Goal: Contribute content: Add original content to the website for others to see

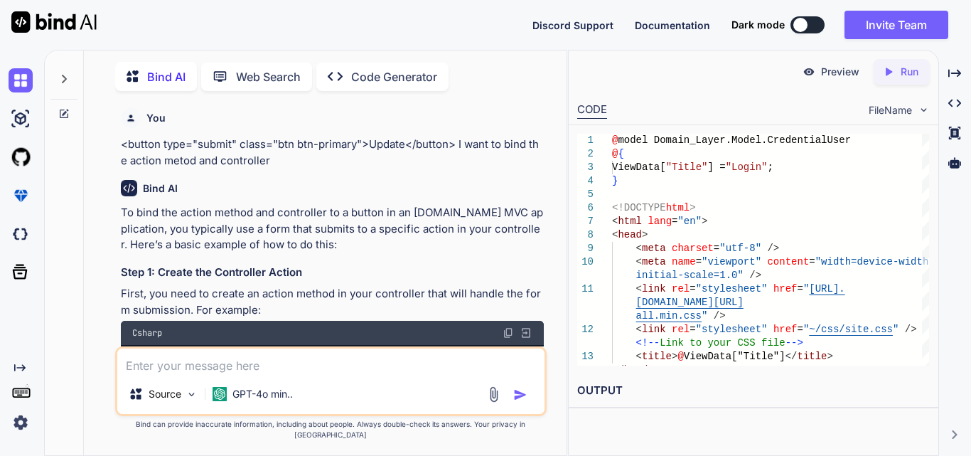
scroll to position [0, 145]
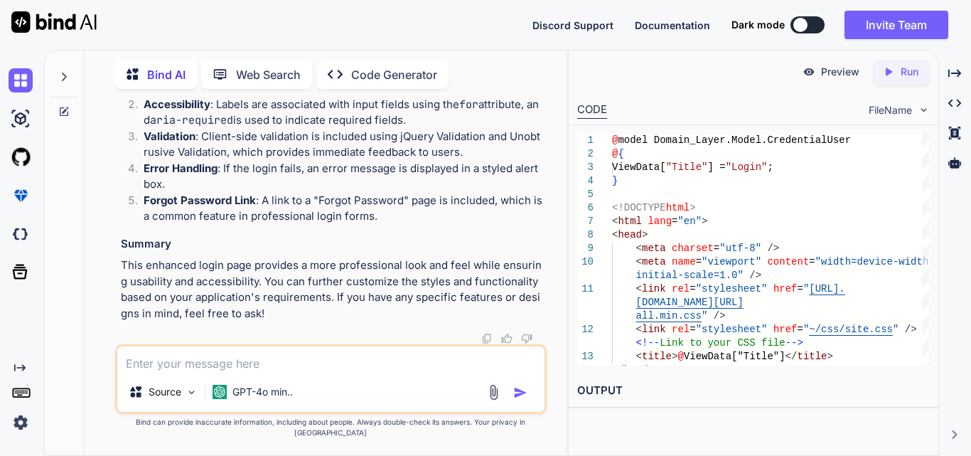
type textarea "x"
type textarea "<li class="nav-item"> <a class="nav-link text-dark" asp-area="" asp-controller=…"
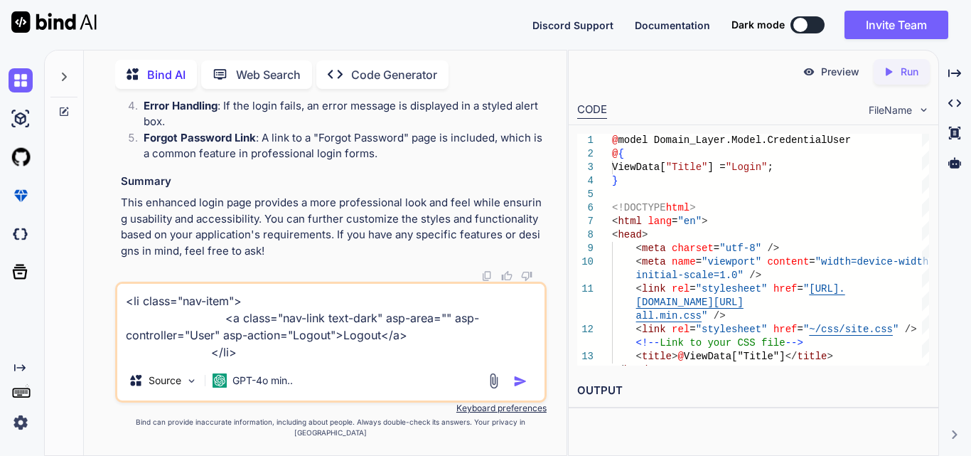
type textarea "x"
type textarea "<li class="nav-item"> <a class="nav-link text-dark" asp-area="" asp-controller=…"
type textarea "x"
type textarea "<li class="nav-item"> <a class="nav-link text-dark" asp-area="" asp-controller=…"
type textarea "x"
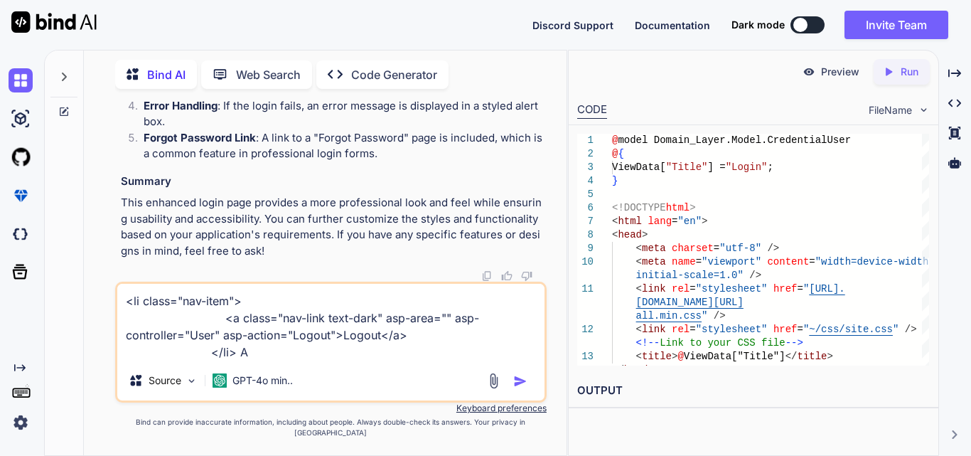
type textarea "<li class="nav-item"> <a class="nav-link text-dark" asp-area="" asp-controller=…"
type textarea "x"
type textarea "<li class="nav-item"> <a class="nav-link text-dark" asp-area="" asp-controller=…"
type textarea "x"
type textarea "<li class="nav-item"> <a class="nav-link text-dark" asp-area="" asp-controller=…"
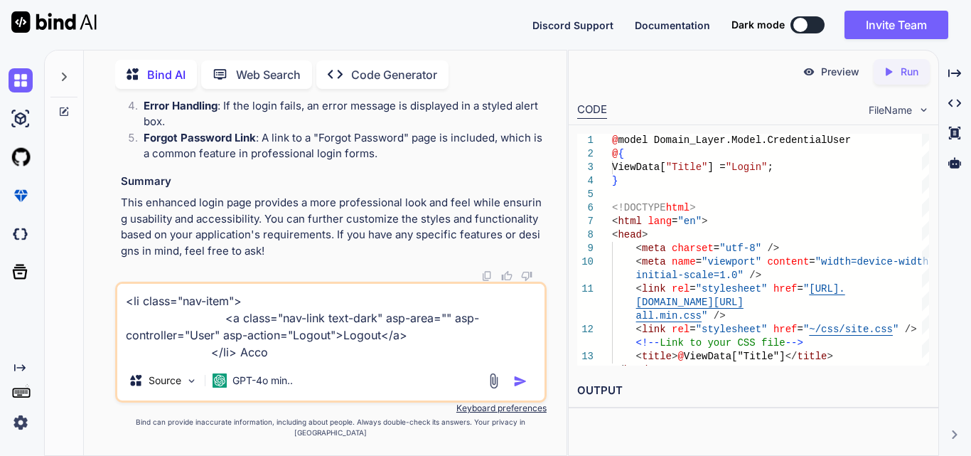
type textarea "x"
type textarea "<li class="nav-item"> <a class="nav-link text-dark" asp-area="" asp-controller=…"
type textarea "x"
type textarea "<li class="nav-item"> <a class="nav-link text-dark" asp-area="" asp-controller=…"
type textarea "x"
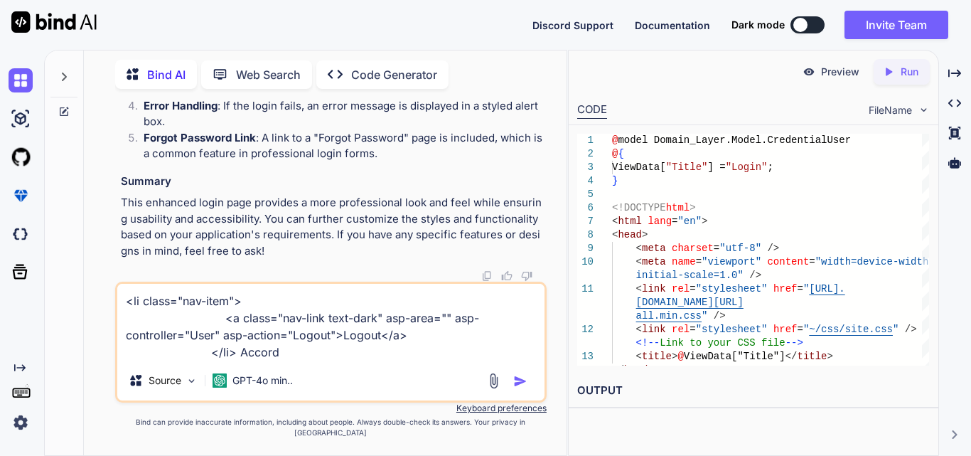
type textarea "<li class="nav-item"> <a class="nav-link text-dark" asp-area="" asp-controller=…"
type textarea "x"
type textarea "<li class="nav-item"> <a class="nav-link text-dark" asp-area="" asp-controller=…"
type textarea "x"
type textarea "<li class="nav-item"> <a class="nav-link text-dark" asp-area="" asp-controller=…"
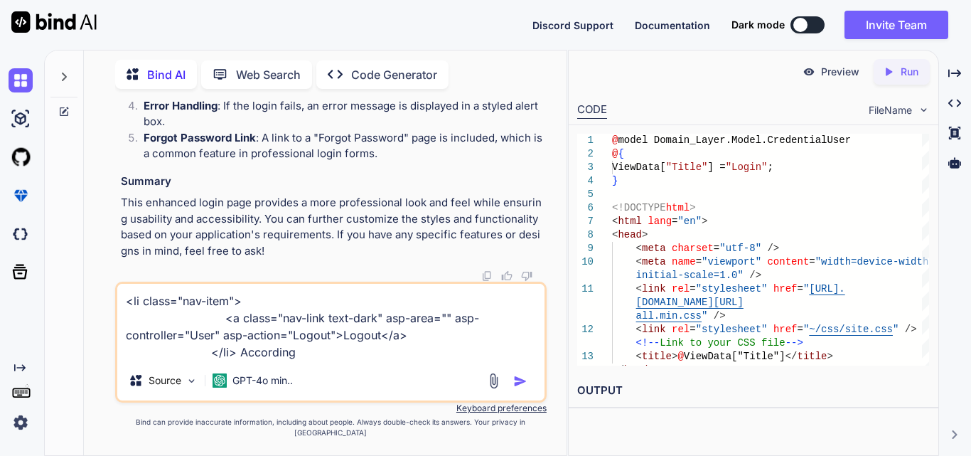
type textarea "x"
type textarea "<li class="nav-item"> <a class="nav-link text-dark" asp-area="" asp-controller=…"
type textarea "x"
type textarea "<li class="nav-item"> <a class="nav-link text-dark" asp-area="" asp-controller=…"
type textarea "x"
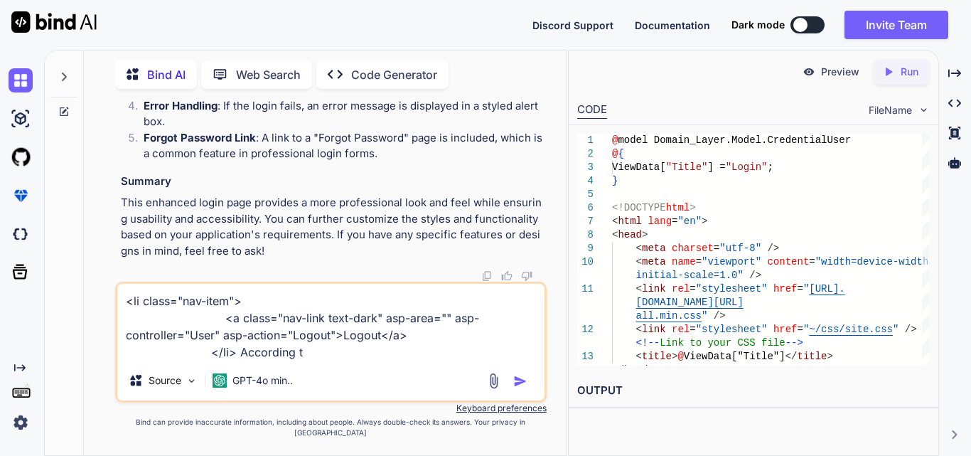
type textarea "<li class="nav-item"> <a class="nav-link text-dark" asp-area="" asp-controller=…"
type textarea "x"
type textarea "<li class="nav-item"> <a class="nav-link text-dark" asp-area="" asp-controller=…"
type textarea "x"
type textarea "<li class="nav-item"> <a class="nav-link text-dark" asp-area="" asp-controller=…"
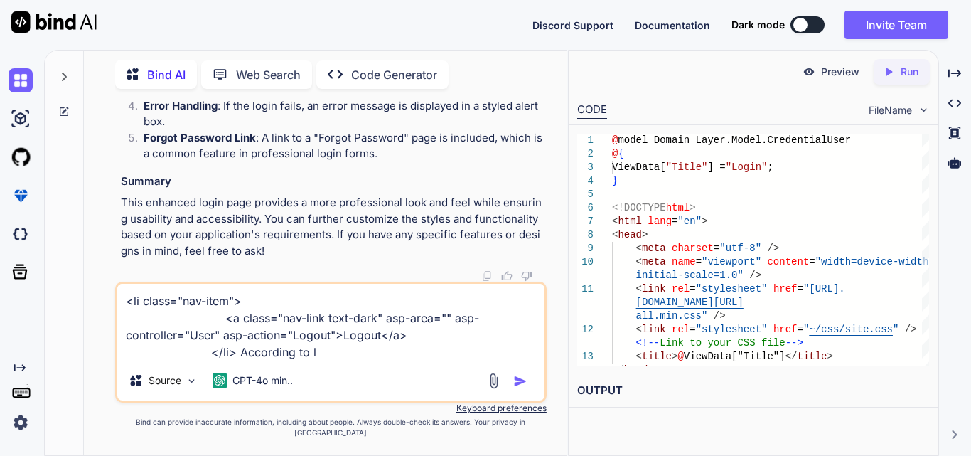
type textarea "x"
type textarea "<li class="nav-item"> <a class="nav-link text-dark" asp-area="" asp-controller=…"
type textarea "x"
type textarea "<li class="nav-item"> <a class="nav-link text-dark" asp-area="" asp-controller=…"
type textarea "x"
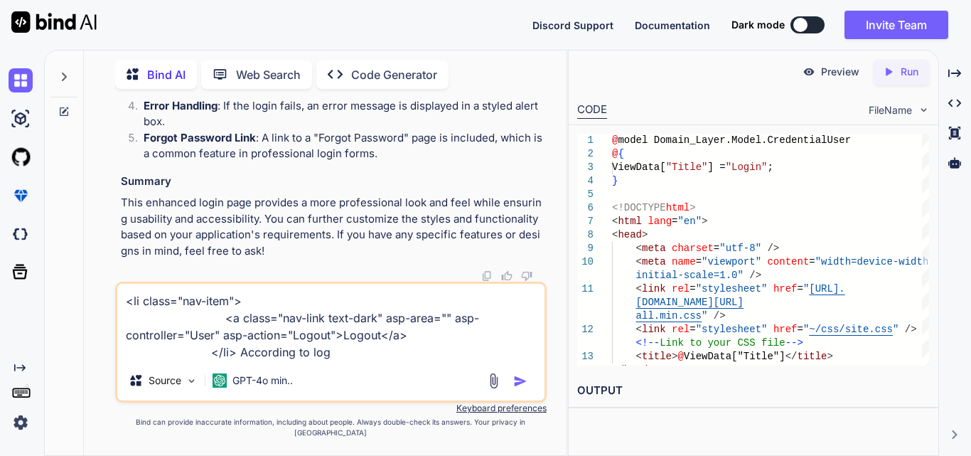
type textarea "<li class="nav-item"> <a class="nav-link text-dark" asp-area="" asp-controller=…"
type textarea "x"
type textarea "<li class="nav-item"> <a class="nav-link text-dark" asp-area="" asp-controller=…"
type textarea "x"
type textarea "<li class="nav-item"> <a class="nav-link text-dark" asp-area="" asp-controller=…"
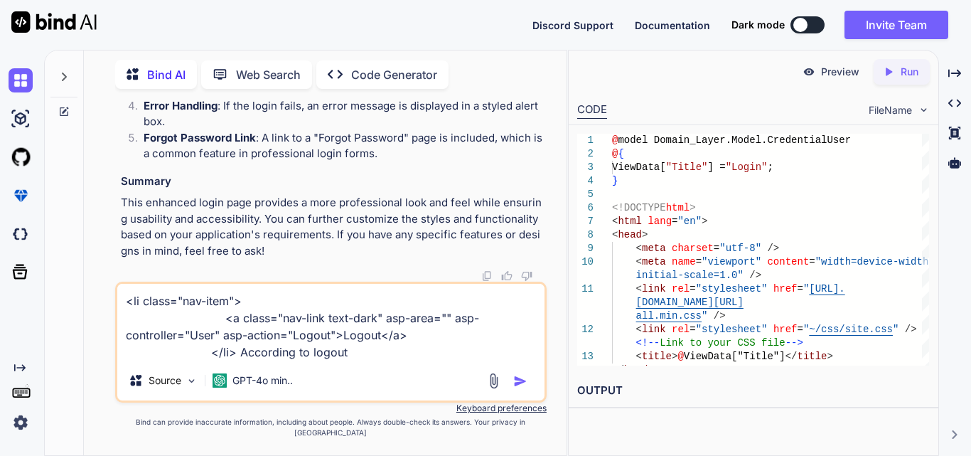
type textarea "x"
type textarea "<li class="nav-item"> <a class="nav-link text-dark" asp-area="" asp-controller=…"
type textarea "x"
type textarea "<li class="nav-item"> <a class="nav-link text-dark" asp-area="" asp-controller=…"
type textarea "x"
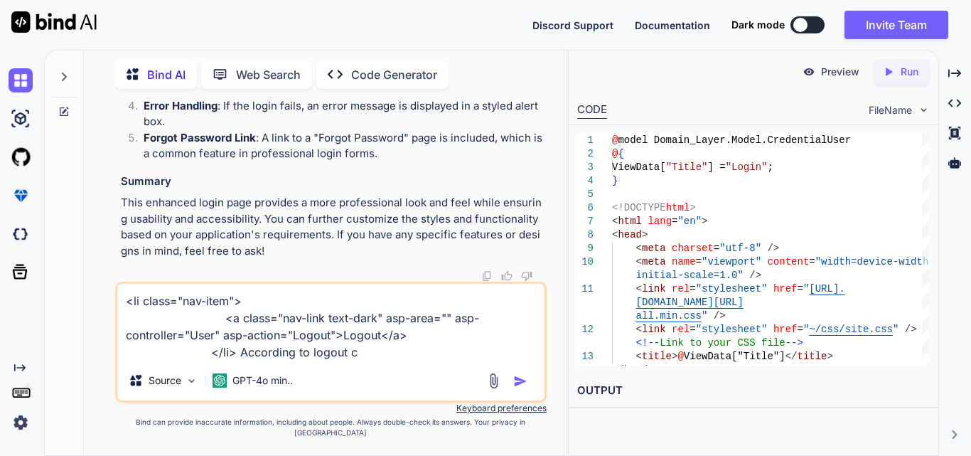
type textarea "<li class="nav-item"> <a class="nav-link text-dark" asp-area="" asp-controller=…"
type textarea "x"
type textarea "<li class="nav-item"> <a class="nav-link text-dark" asp-area="" asp-controller=…"
type textarea "x"
type textarea "<li class="nav-item"> <a class="nav-link text-dark" asp-area="" asp-controller=…"
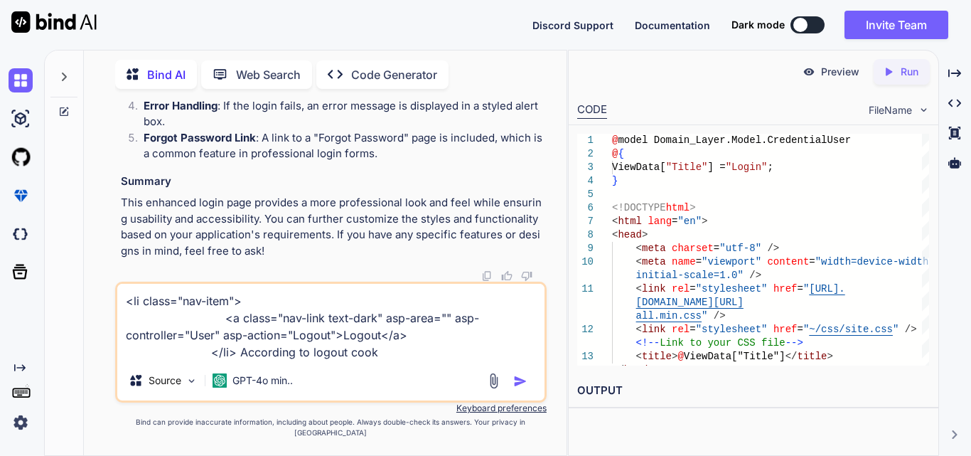
type textarea "x"
type textarea "<li class="nav-item"> <a class="nav-link text-dark" asp-area="" asp-controller=…"
type textarea "x"
type textarea "<li class="nav-item"> <a class="nav-link text-dark" asp-area="" asp-controller=…"
type textarea "x"
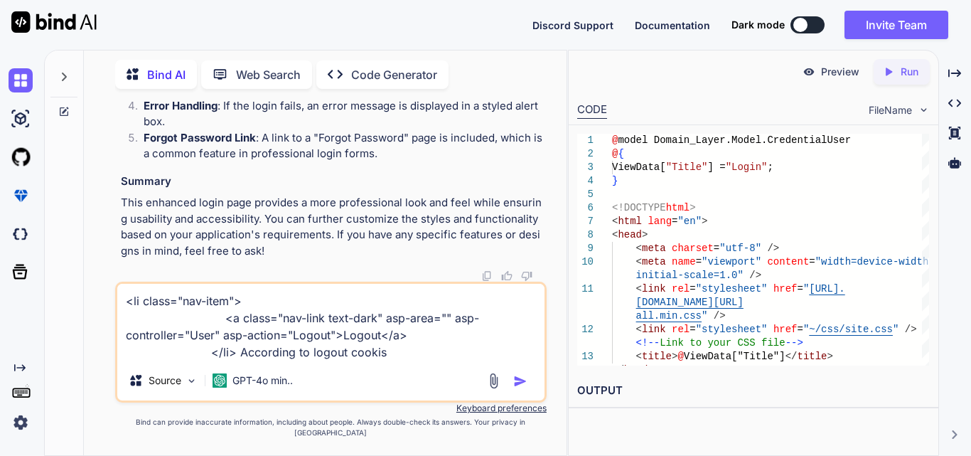
type textarea "<li class="nav-item"> <a class="nav-link text-dark" asp-area="" asp-controller=…"
type textarea "x"
type textarea "<li class="nav-item"> <a class="nav-link text-dark" asp-area="" asp-controller=…"
type textarea "x"
type textarea "<li class="nav-item"> <a class="nav-link text-dark" asp-area="" asp-controller=…"
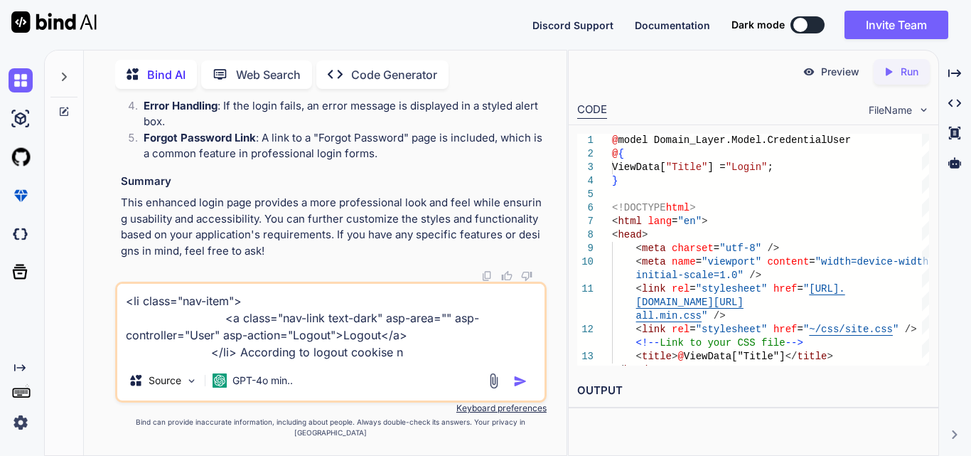
type textarea "x"
type textarea "<li class="nav-item"> <a class="nav-link text-dark" asp-area="" asp-controller=…"
type textarea "x"
type textarea "<li class="nav-item"> <a class="nav-link text-dark" asp-area="" asp-controller=…"
type textarea "x"
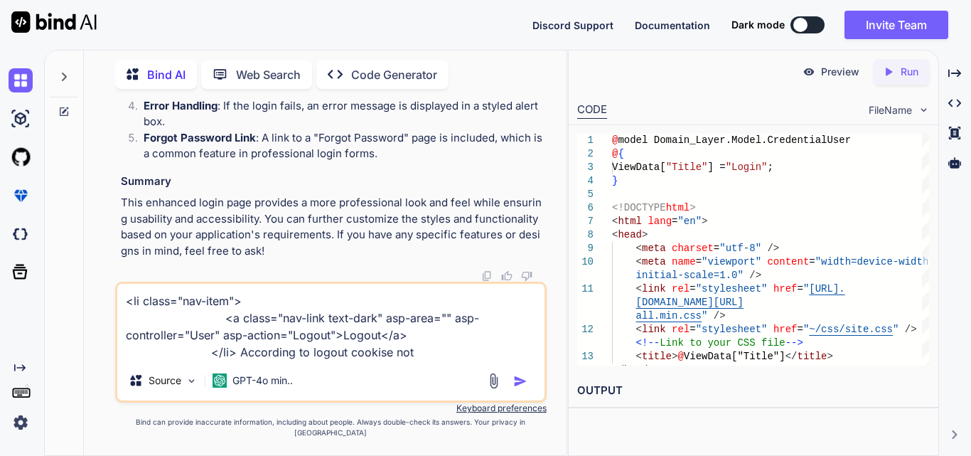
type textarea "<li class="nav-item"> <a class="nav-link text-dark" asp-area="" asp-controller=…"
type textarea "x"
type textarea "<li class="nav-item"> <a class="nav-link text-dark" asp-area="" asp-controller=…"
type textarea "x"
type textarea "<li class="nav-item"> <a class="nav-link text-dark" asp-area="" asp-controller=…"
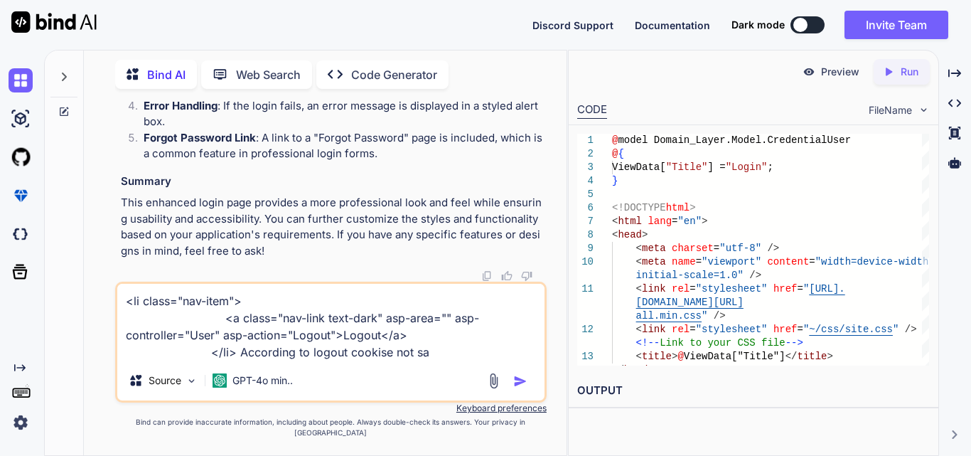
type textarea "x"
type textarea "<li class="nav-item"> <a class="nav-link text-dark" asp-area="" asp-controller=…"
type textarea "x"
type textarea "<li class="nav-item"> <a class="nav-link text-dark" asp-area="" asp-controller=…"
type textarea "x"
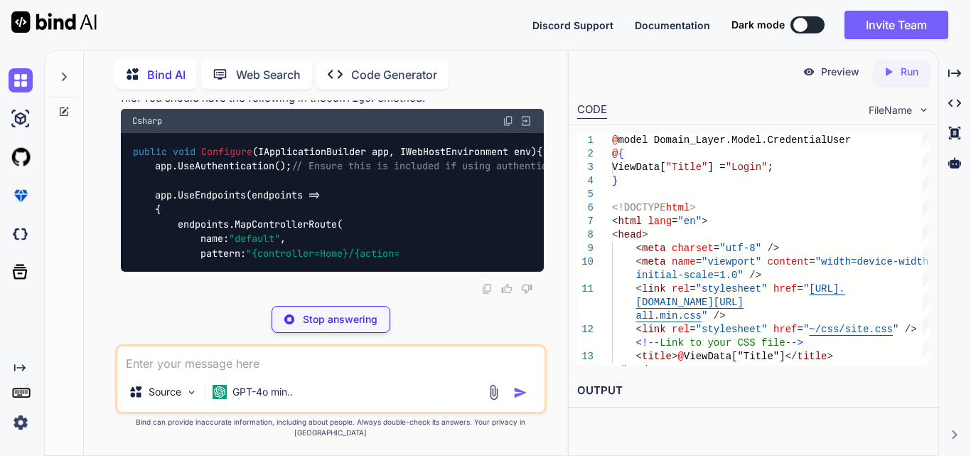
scroll to position [46574, 0]
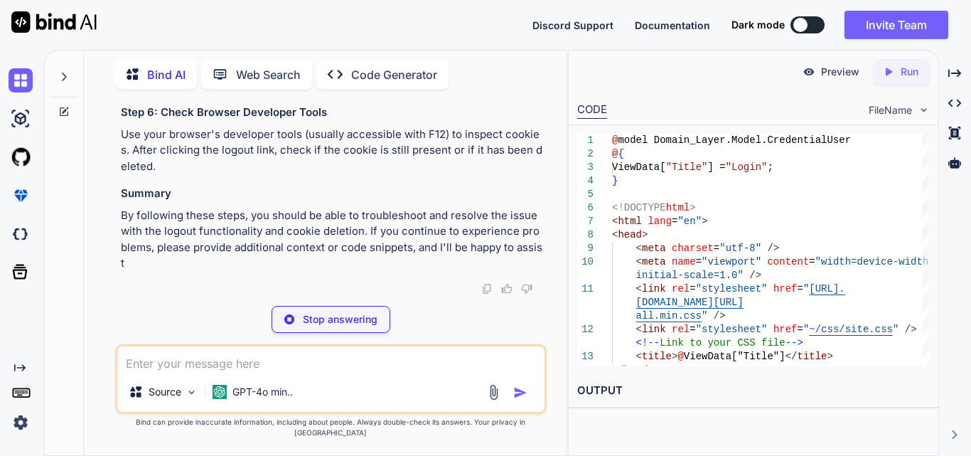
type textarea "x"
type textarea "public class UserController : Controller { public IActionResult Logout() { // D…"
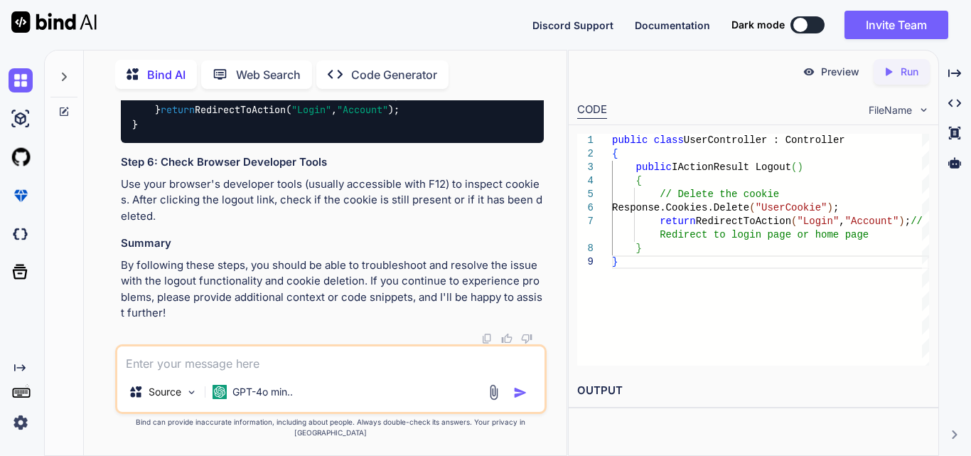
scroll to position [47194, 0]
